Goal: Transaction & Acquisition: Subscribe to service/newsletter

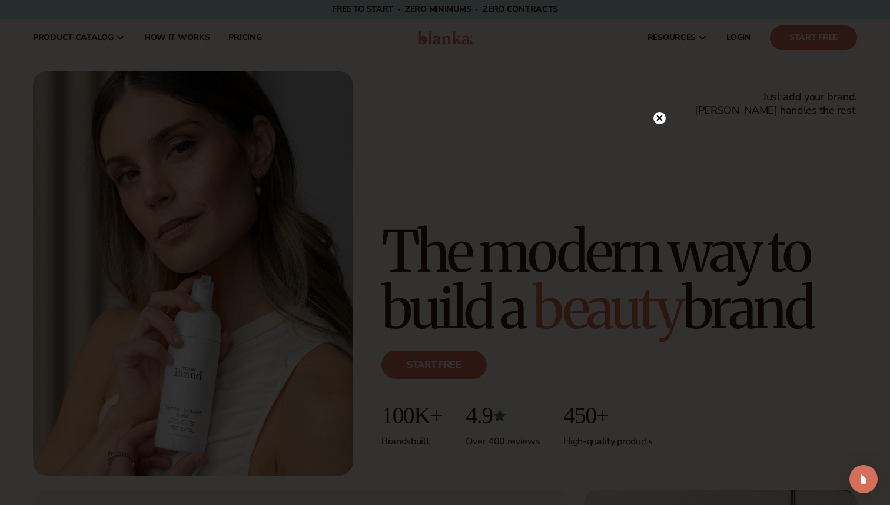
click at [661, 115] on circle at bounding box center [660, 118] width 12 height 12
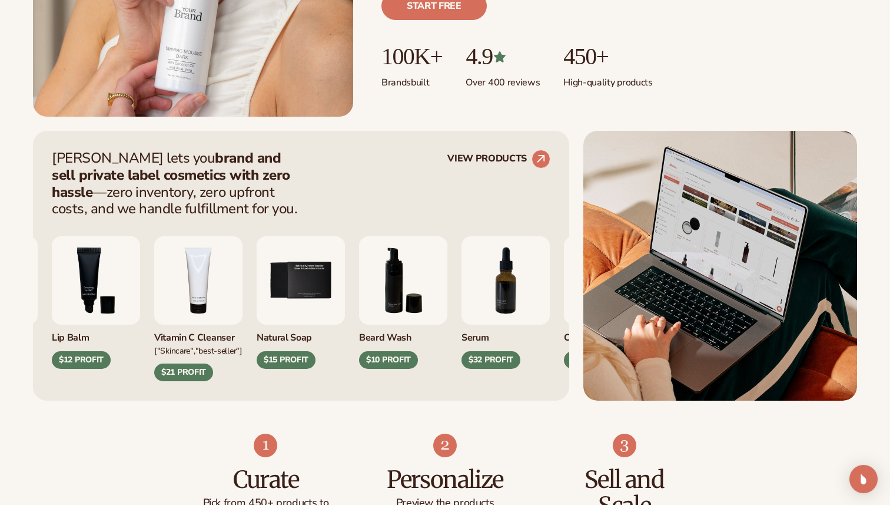
scroll to position [385, 0]
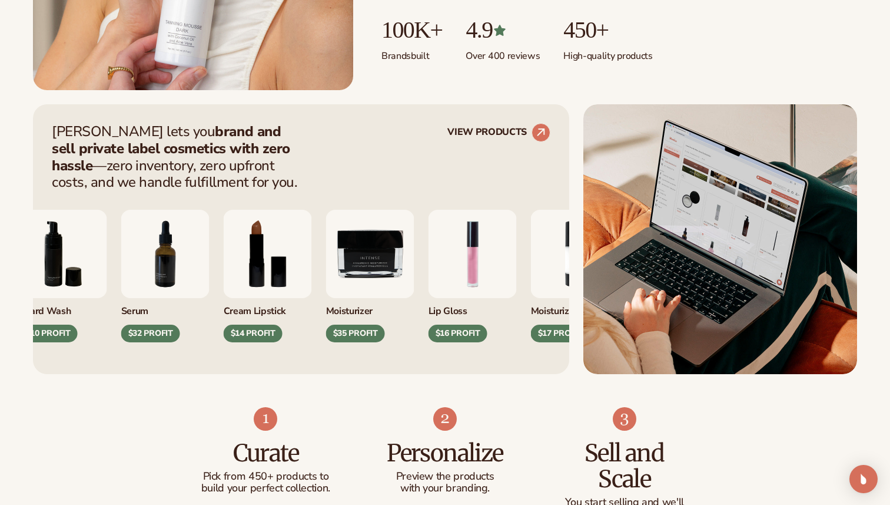
click at [224, 333] on div "Cream Lipstick $14 PROFIT" at bounding box center [268, 320] width 88 height 44
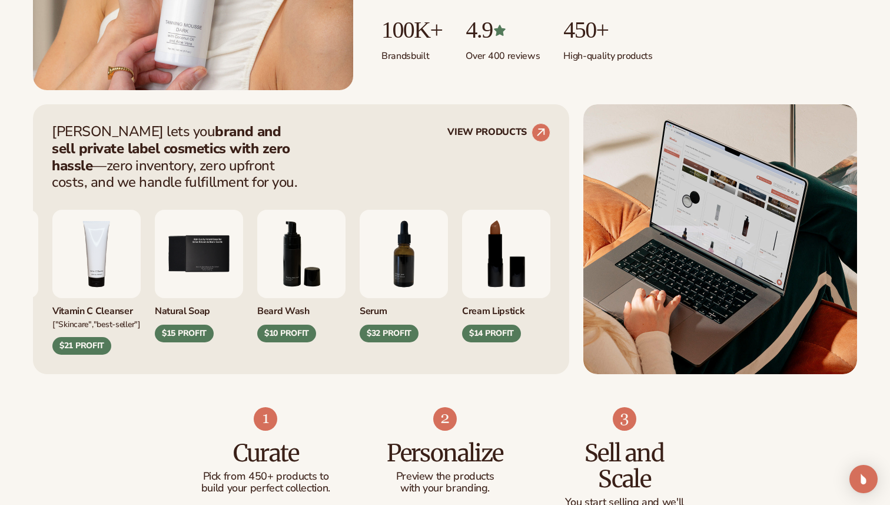
drag, startPoint x: 449, startPoint y: 313, endPoint x: 377, endPoint y: 312, distance: 72.4
click at [377, 313] on div "Moisturizer $35 PROFIT Lip Gloss $16 PROFIT" at bounding box center [301, 273] width 499 height 164
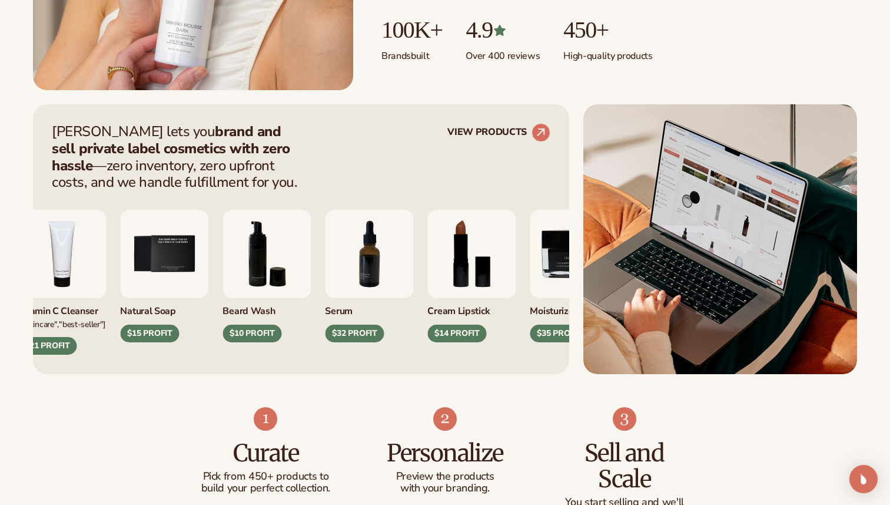
click at [373, 282] on img "7 / 9" at bounding box center [369, 254] width 88 height 88
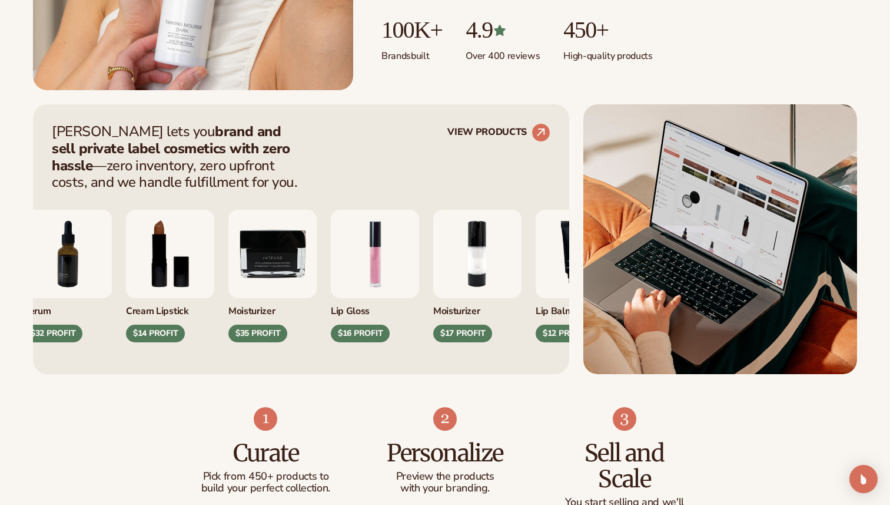
click at [264, 315] on div "Moisturizer" at bounding box center [272, 307] width 88 height 19
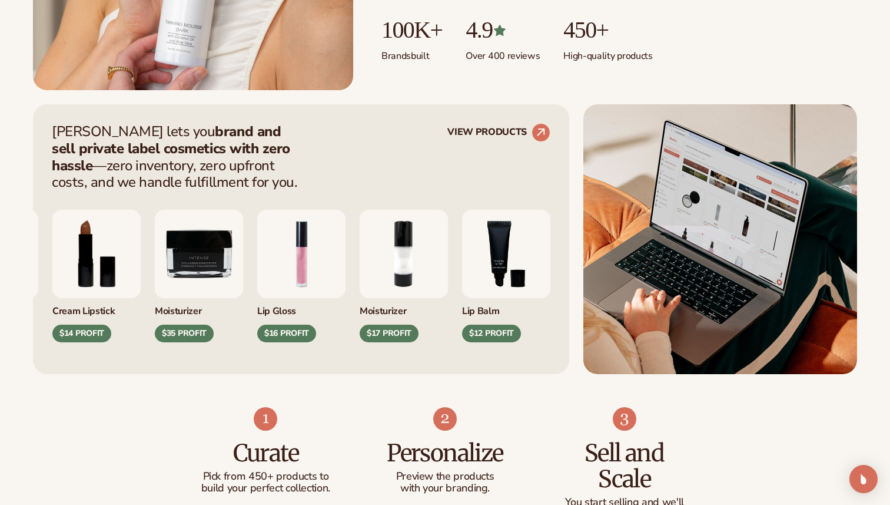
click at [346, 274] on img "1 / 9" at bounding box center [301, 254] width 88 height 88
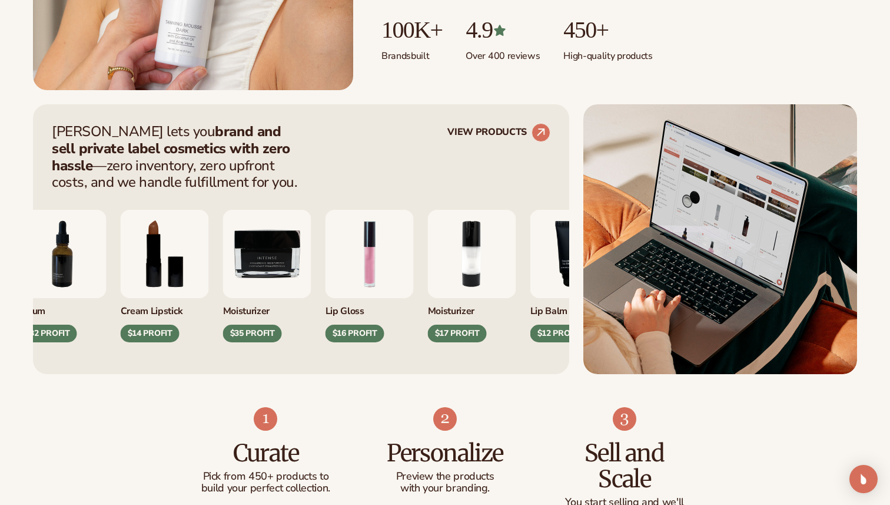
click at [366, 330] on div "$16 PROFIT" at bounding box center [355, 333] width 59 height 18
click at [352, 336] on div "$16 PROFIT" at bounding box center [355, 333] width 59 height 18
click at [374, 254] on img "1 / 9" at bounding box center [370, 254] width 88 height 88
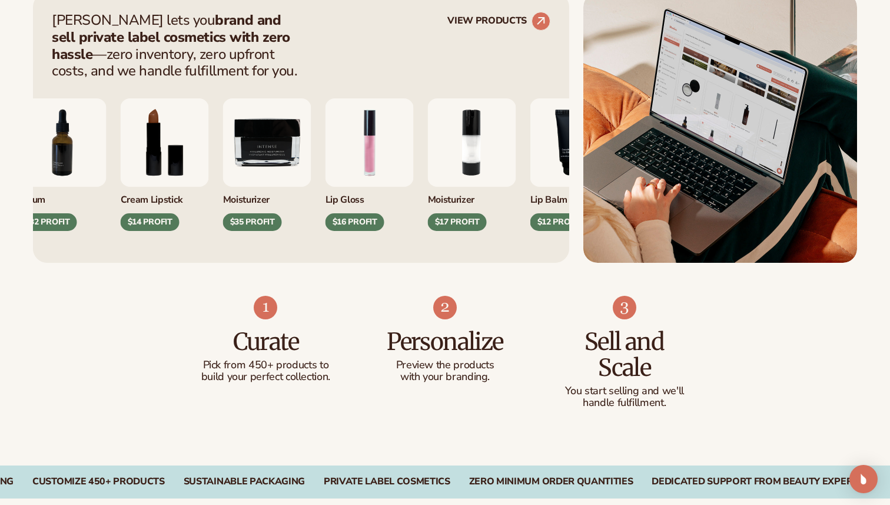
scroll to position [500, 0]
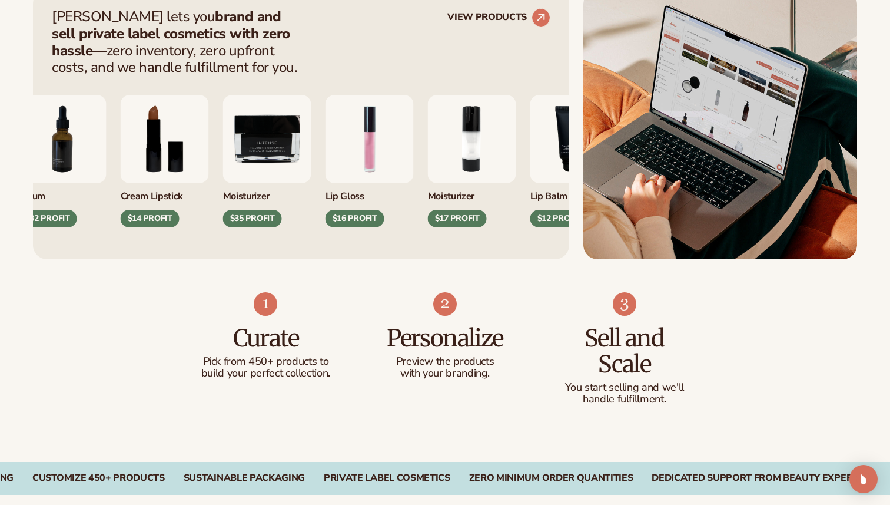
click at [370, 142] on img "1 / 9" at bounding box center [370, 139] width 88 height 88
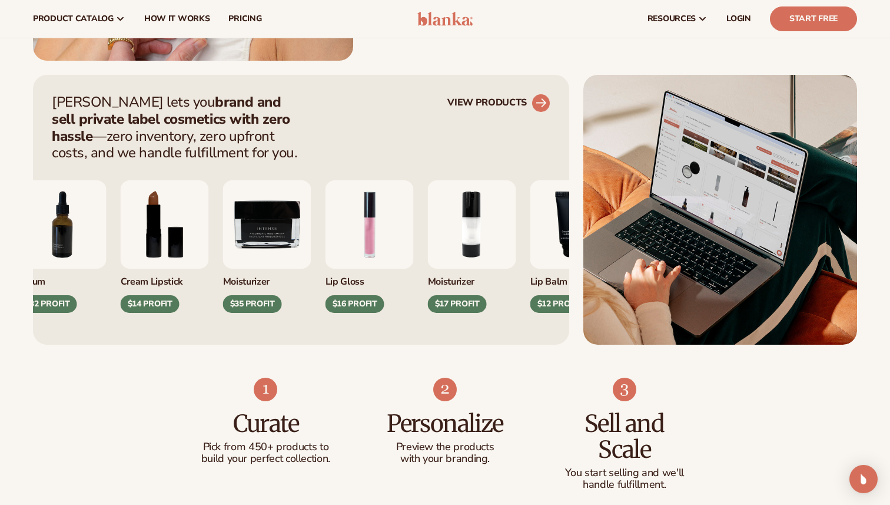
click at [545, 96] on circle at bounding box center [541, 103] width 26 height 26
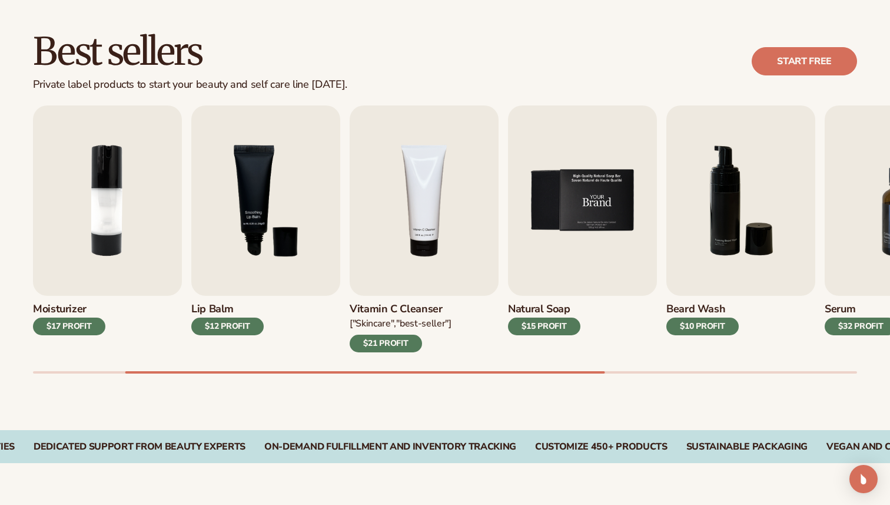
scroll to position [322, 0]
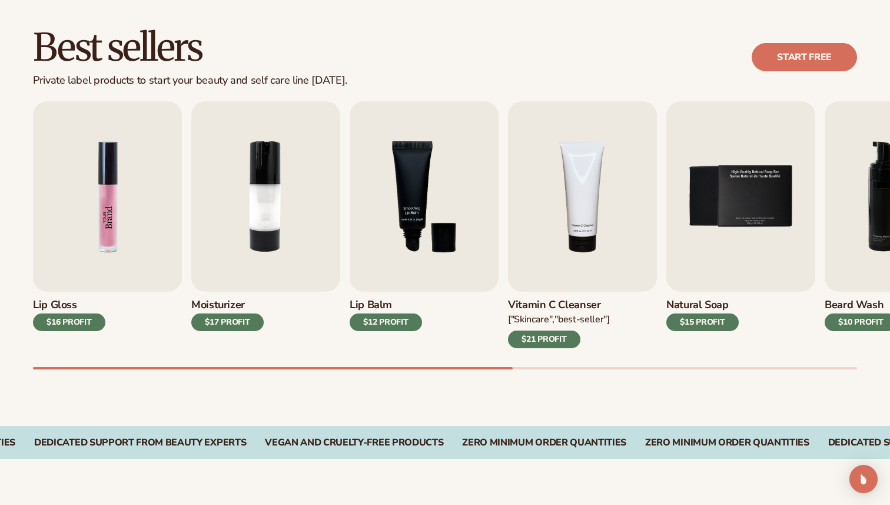
click at [110, 209] on img "1 / 9" at bounding box center [107, 196] width 149 height 190
click at [79, 322] on div "$16 PROFIT" at bounding box center [69, 322] width 72 height 18
click at [89, 237] on img "1 / 9" at bounding box center [107, 196] width 149 height 190
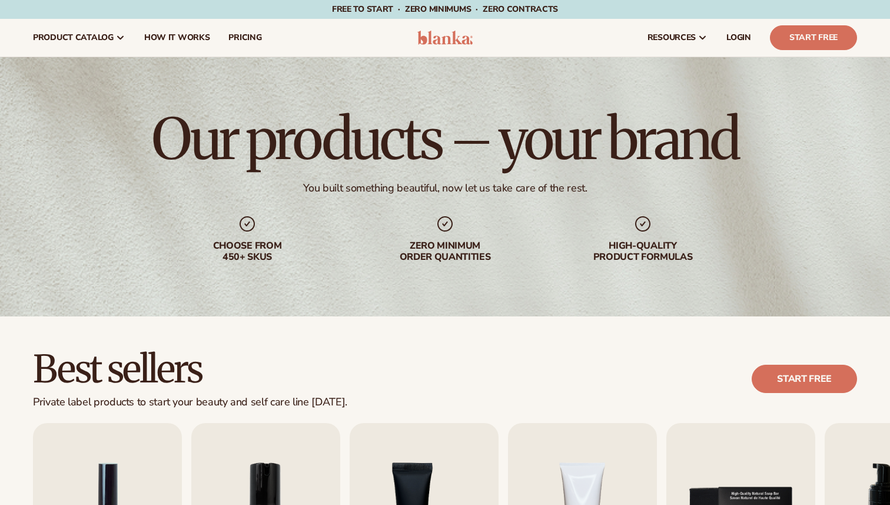
scroll to position [322, 0]
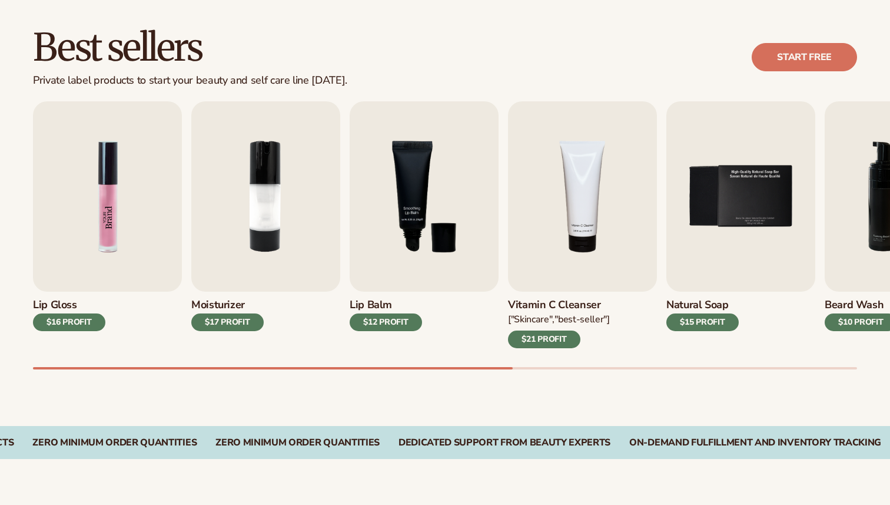
click at [130, 213] on img "1 / 9" at bounding box center [107, 196] width 149 height 190
click at [78, 323] on div "$16 PROFIT" at bounding box center [69, 322] width 72 height 18
click at [150, 174] on img "1 / 9" at bounding box center [107, 196] width 149 height 190
click at [459, 65] on div "Best sellers Private label products to start your beauty and self care line tod…" at bounding box center [445, 57] width 824 height 59
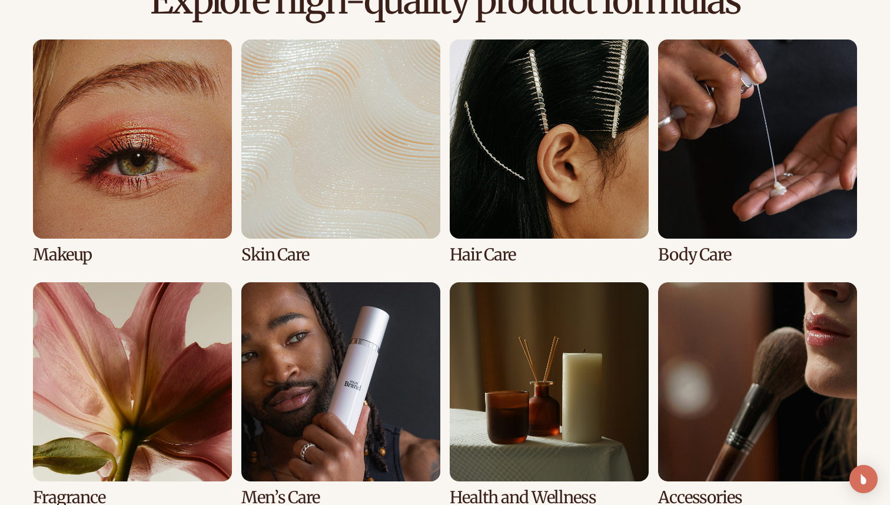
scroll to position [854, 0]
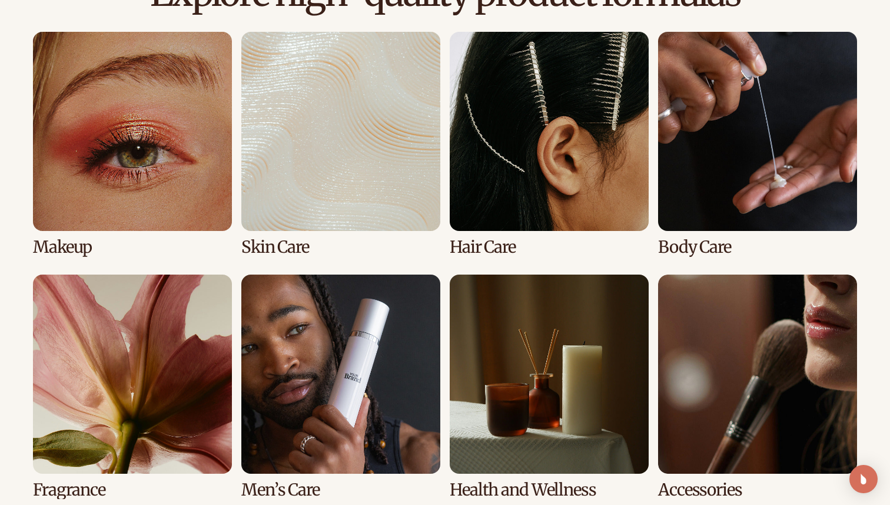
click at [112, 111] on link "1 / 8" at bounding box center [132, 144] width 199 height 224
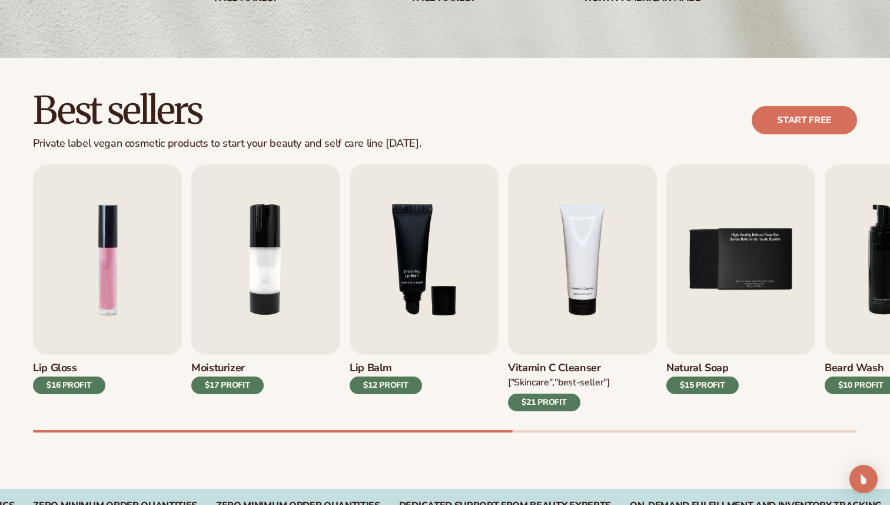
scroll to position [288, 0]
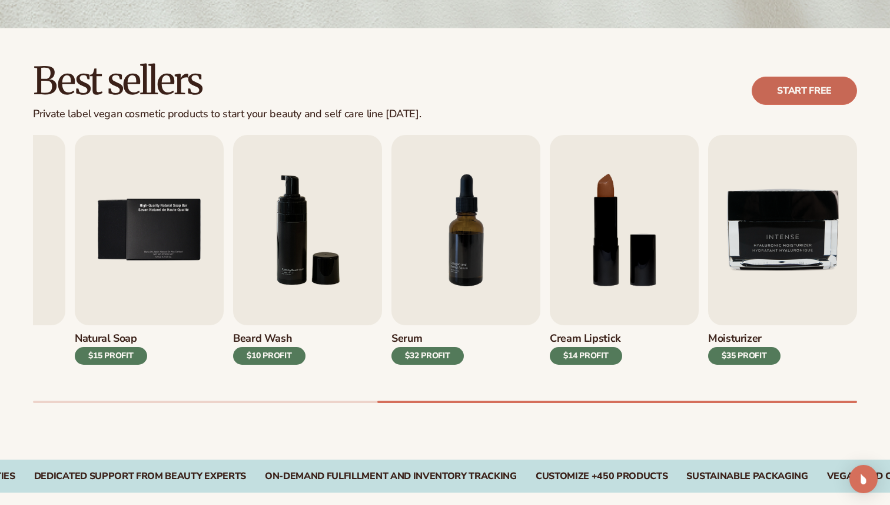
click at [813, 92] on link "Start free" at bounding box center [804, 91] width 105 height 28
